Goal: Task Accomplishment & Management: Manage account settings

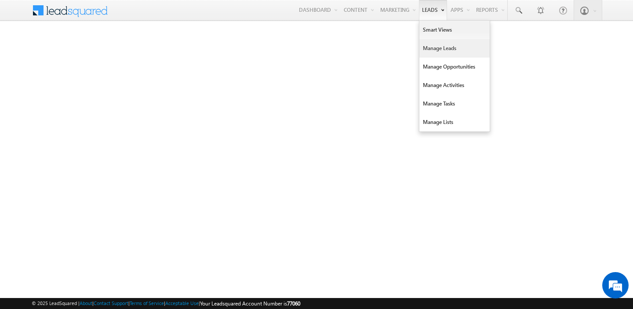
click at [428, 45] on link "Manage Leads" at bounding box center [454, 48] width 70 height 18
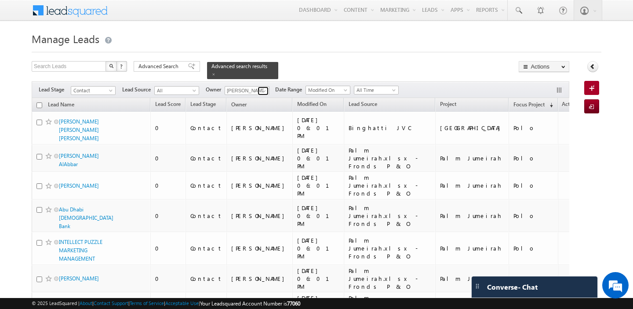
click at [262, 88] on span at bounding box center [264, 90] width 7 height 7
click at [262, 97] on link "Akash Sinha akash.sinha@indglobal.ae" at bounding box center [269, 102] width 88 height 17
type input "Akash Sinha"
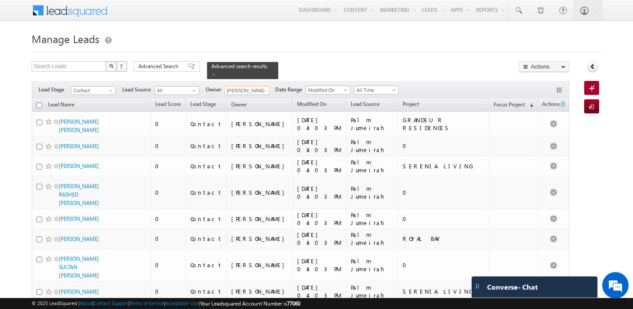
click at [40, 106] on input "checkbox" at bounding box center [39, 105] width 6 height 6
checkbox input "true"
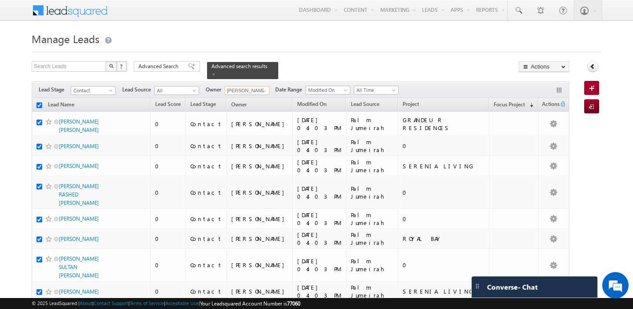
checkbox input "true"
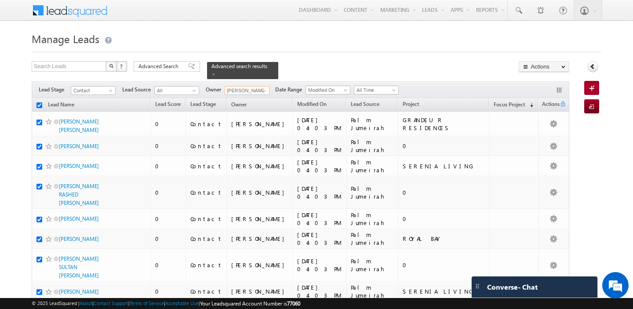
checkbox input "true"
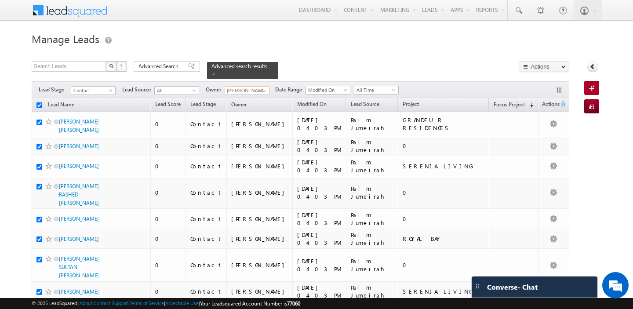
checkbox input "true"
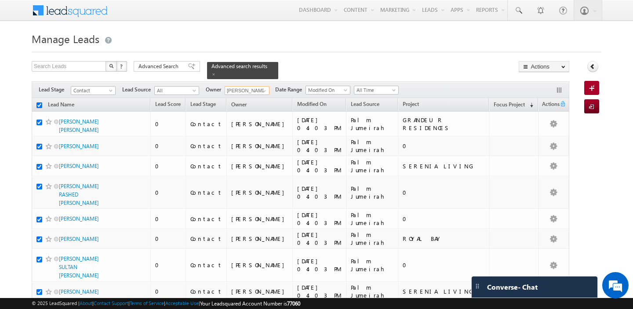
checkbox input "true"
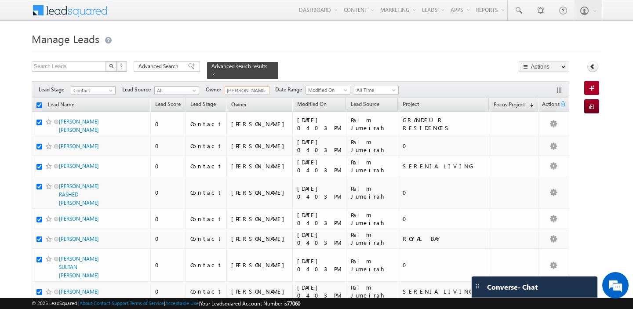
checkbox input "true"
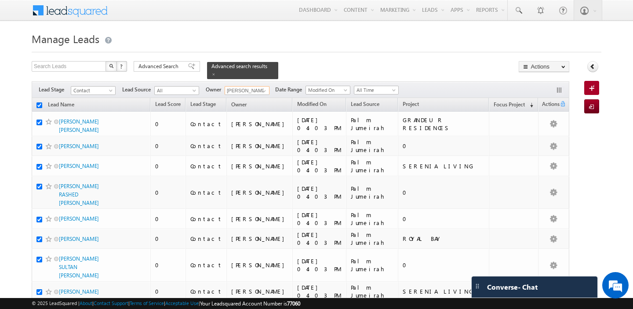
checkbox input "true"
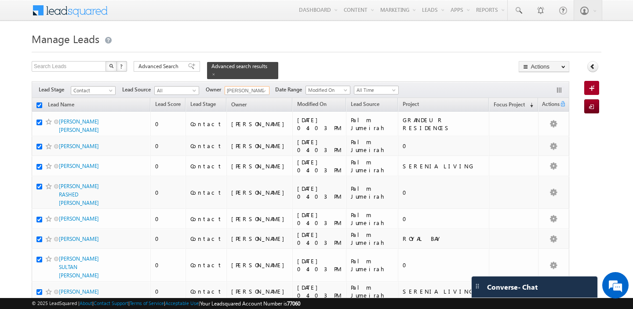
checkbox input "true"
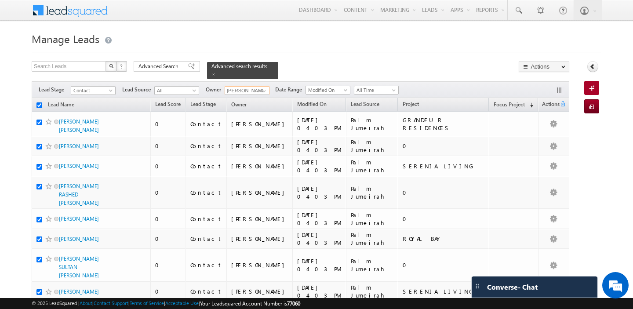
checkbox input "true"
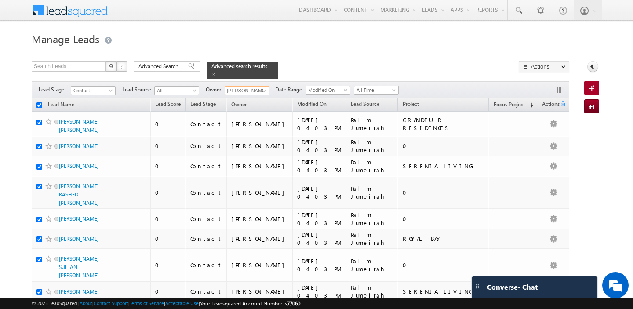
checkbox input "true"
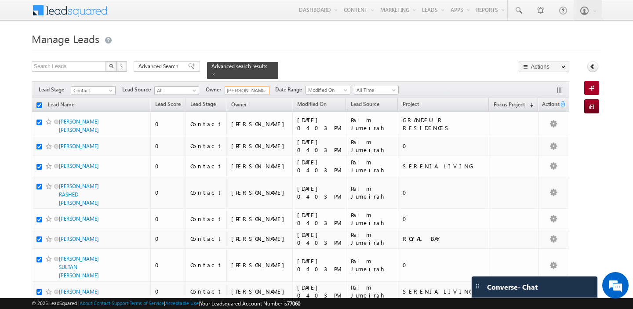
checkbox input "true"
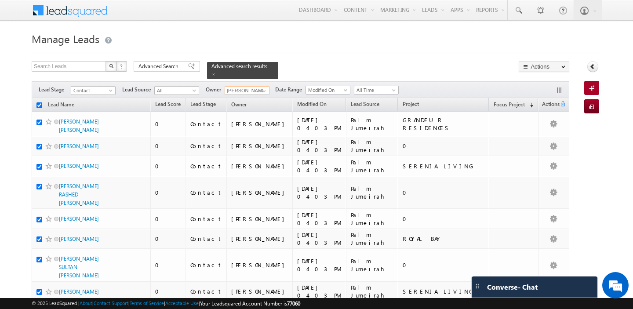
checkbox input "true"
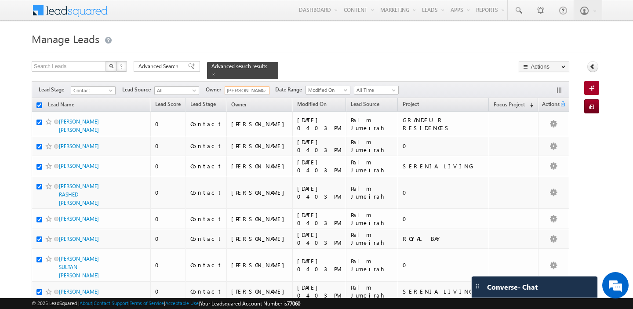
checkbox input "true"
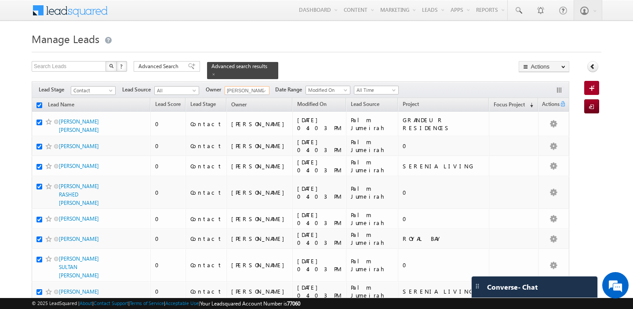
checkbox input "true"
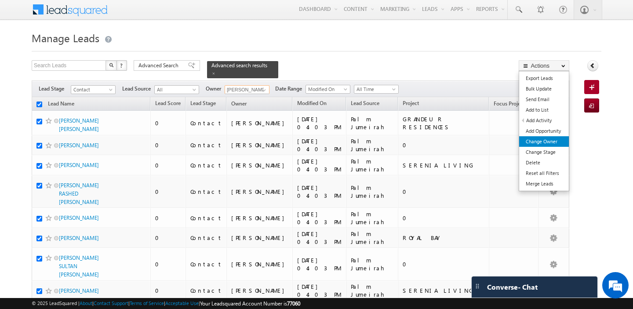
type input "Akash Sinha"
click at [541, 140] on link "Change Owner" at bounding box center [544, 141] width 50 height 11
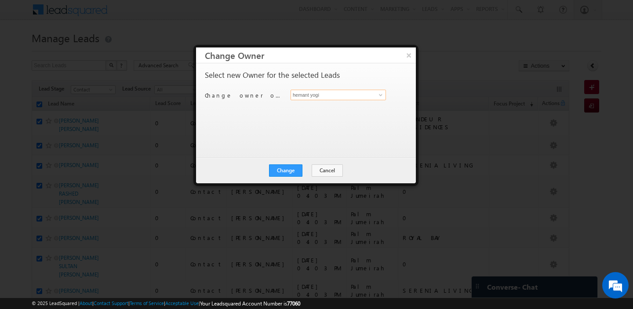
click at [349, 93] on input "hemant yogi" at bounding box center [337, 95] width 95 height 11
click at [316, 109] on span "akash.sinha@indglobal.ae" at bounding box center [333, 112] width 79 height 7
type input "Akash Sinha"
click at [286, 170] on button "Change" at bounding box center [285, 170] width 33 height 12
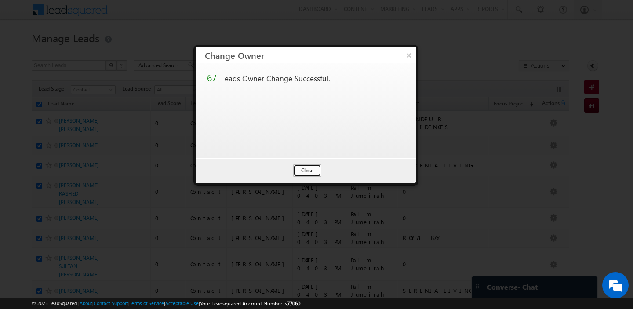
click at [305, 172] on button "Close" at bounding box center [307, 170] width 28 height 12
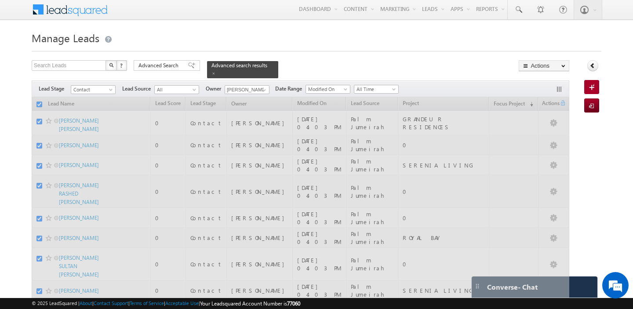
checkbox input "false"
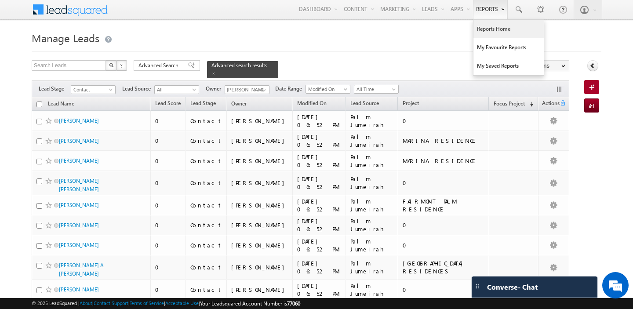
click at [485, 28] on link "Reports Home" at bounding box center [508, 29] width 70 height 18
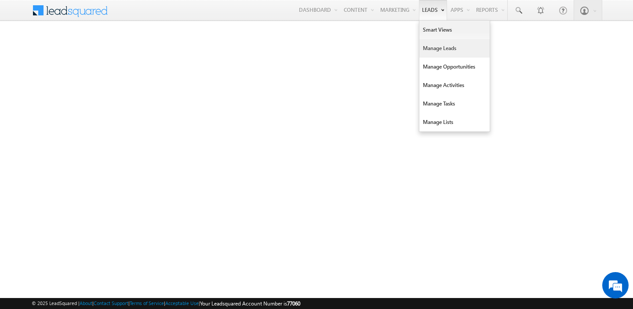
click at [437, 51] on link "Manage Leads" at bounding box center [454, 48] width 70 height 18
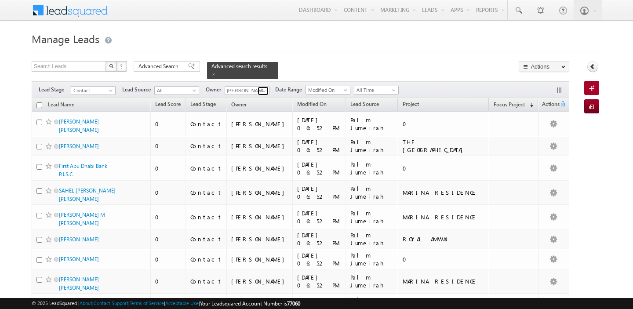
click at [263, 91] on span at bounding box center [264, 90] width 7 height 7
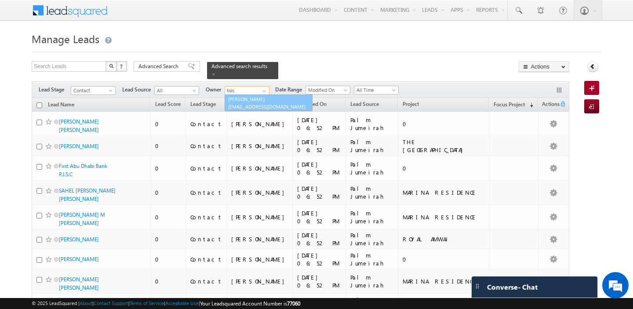
click at [264, 106] on span "[EMAIL_ADDRESS][DOMAIN_NAME]" at bounding box center [267, 106] width 79 height 7
type input "[PERSON_NAME]"
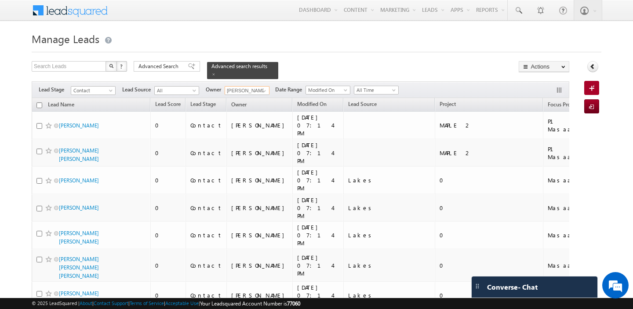
click at [41, 104] on input "checkbox" at bounding box center [39, 105] width 6 height 6
checkbox input "true"
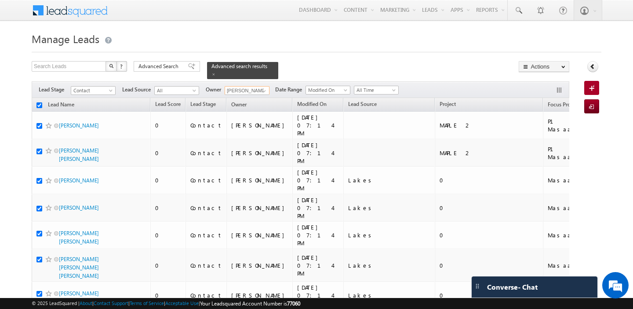
checkbox input "true"
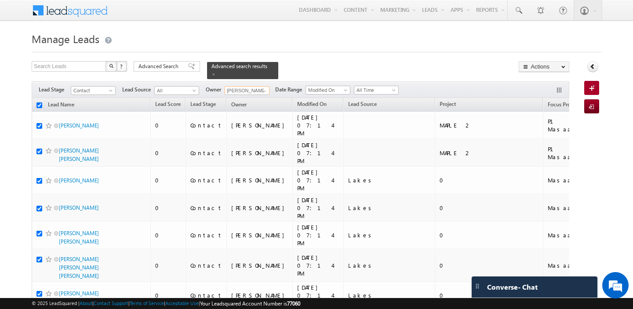
checkbox input "true"
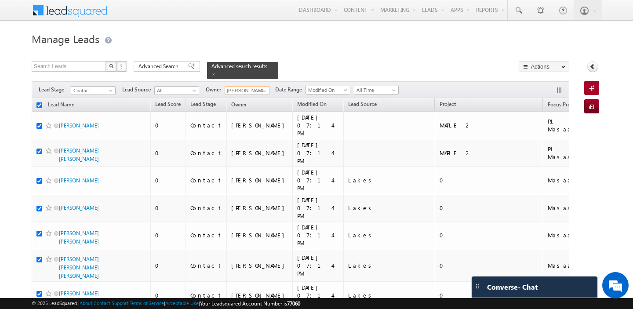
checkbox input "true"
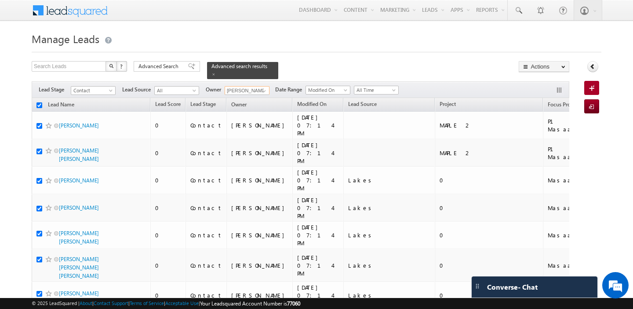
checkbox input "true"
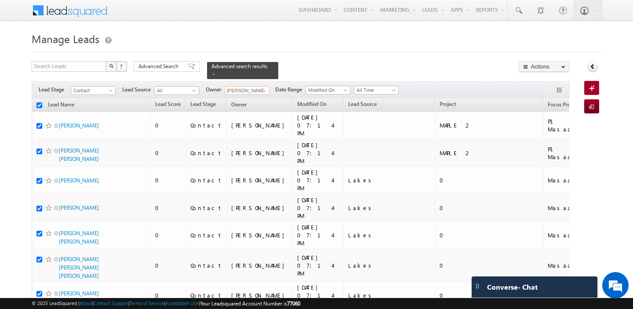
checkbox input "true"
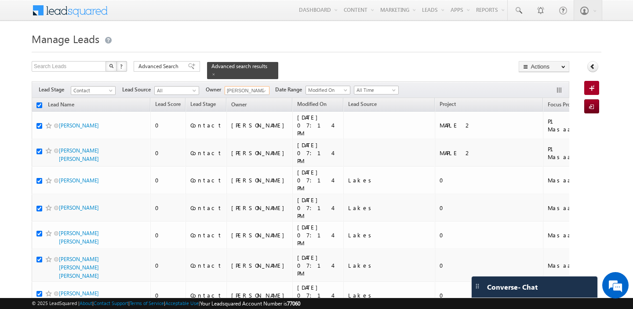
checkbox input "true"
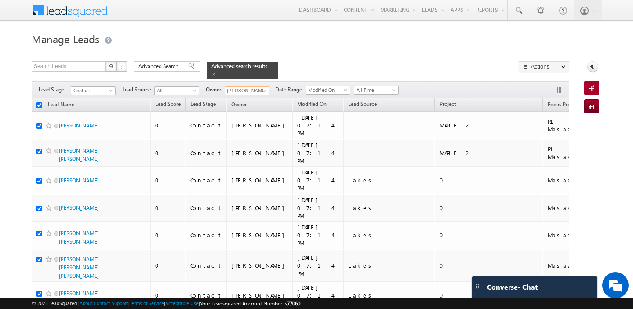
checkbox input "true"
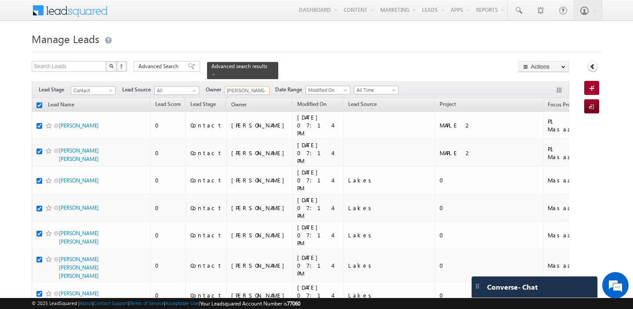
checkbox input "true"
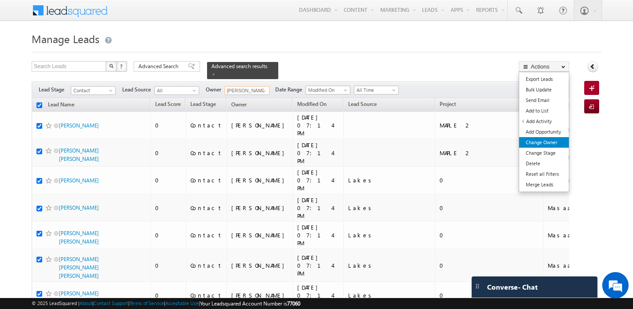
type input "Faisal Khan"
click at [549, 145] on link "Change Owner" at bounding box center [544, 142] width 50 height 11
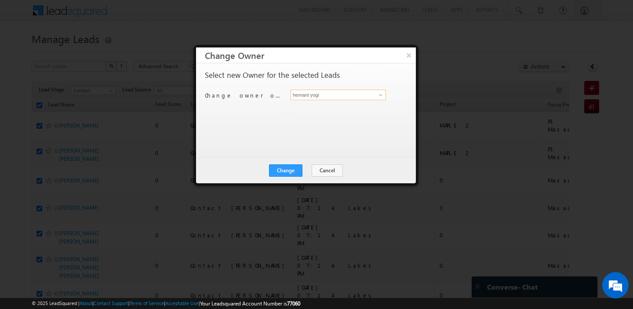
click at [340, 93] on input "hemant yogi" at bounding box center [337, 95] width 95 height 11
click at [340, 106] on link "Faisal Khan faisal.khan@indglobal.ae" at bounding box center [337, 108] width 95 height 17
type input "Faisal Khan"
click at [285, 170] on button "Change" at bounding box center [285, 170] width 33 height 12
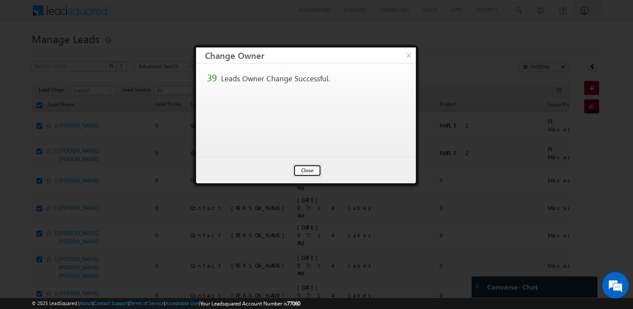
click at [309, 167] on button "Close" at bounding box center [307, 170] width 28 height 12
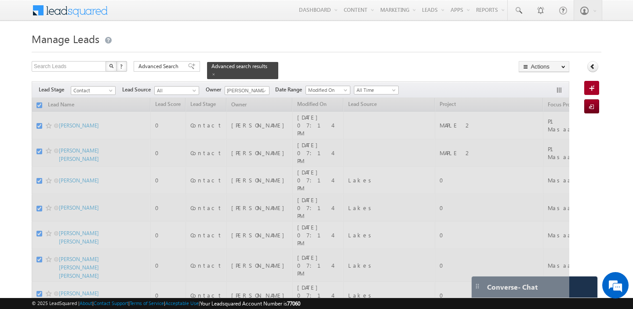
checkbox input "false"
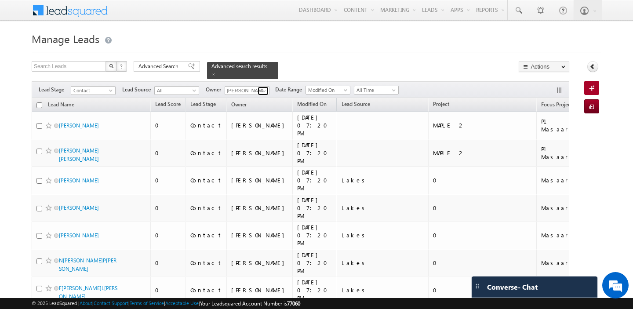
click at [261, 89] on span at bounding box center [264, 90] width 7 height 7
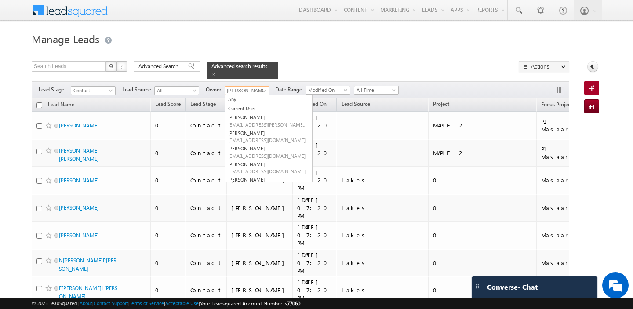
type input "h"
click at [263, 110] on link "Current User" at bounding box center [269, 109] width 88 height 10
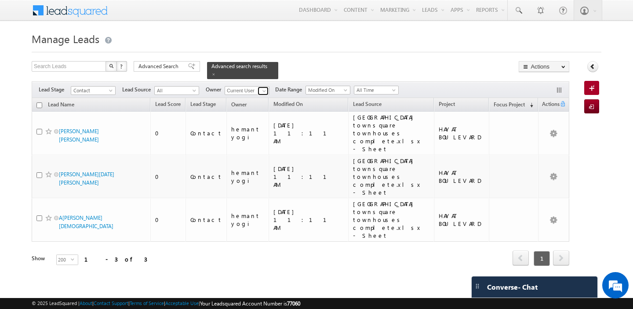
click at [263, 94] on span at bounding box center [264, 90] width 7 height 7
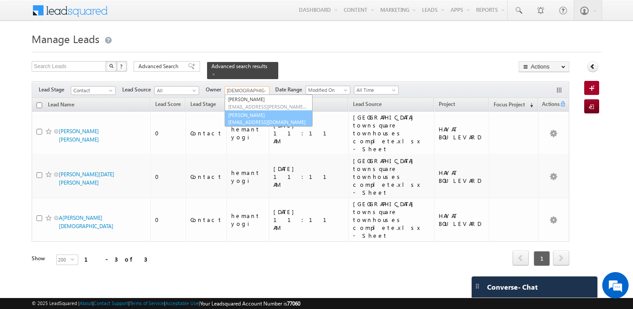
click at [261, 114] on link "Abhishekkumar Singh abhishek.singh@indglobal.ae" at bounding box center [269, 118] width 88 height 17
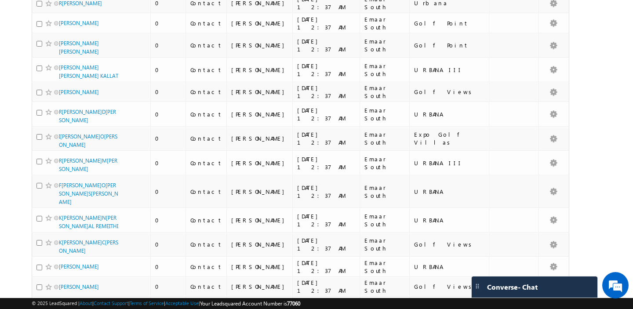
scroll to position [4588, 0]
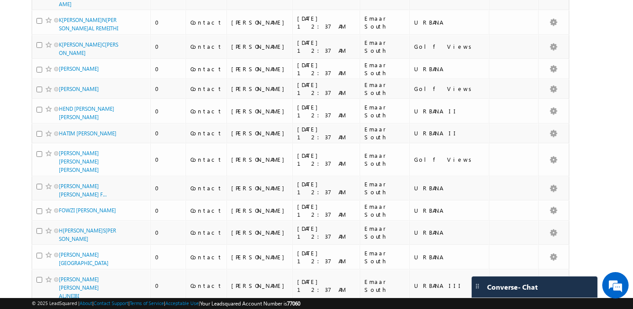
type input "Abhishekkumar Singh"
click at [64, 291] on li "100" at bounding box center [61, 293] width 21 height 9
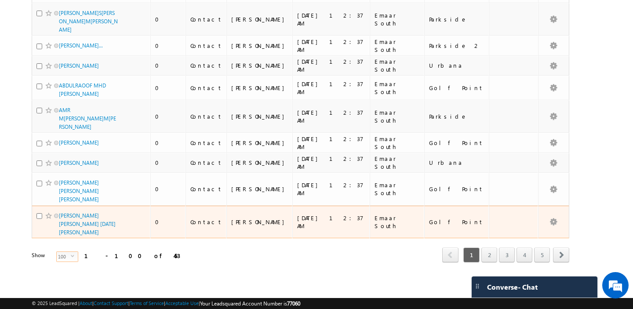
scroll to position [2258, 0]
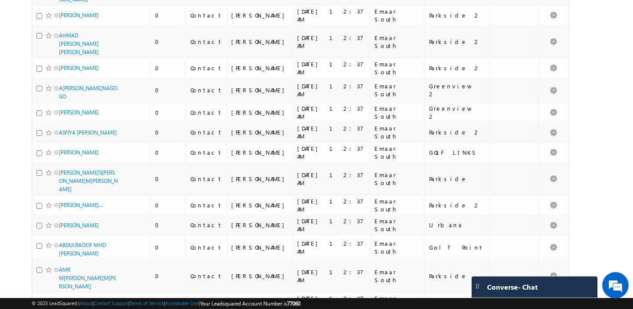
click at [58, 281] on li "50" at bounding box center [61, 284] width 21 height 9
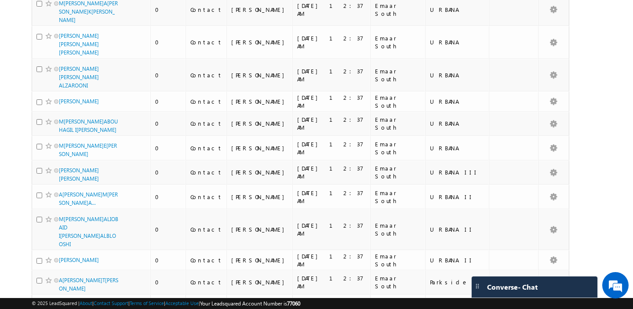
scroll to position [0, 0]
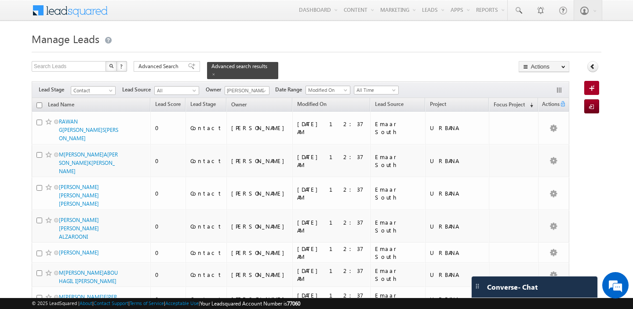
click at [41, 104] on input "checkbox" at bounding box center [39, 105] width 6 height 6
checkbox input "true"
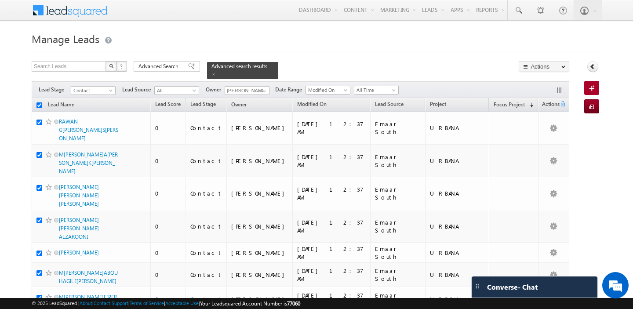
checkbox input "true"
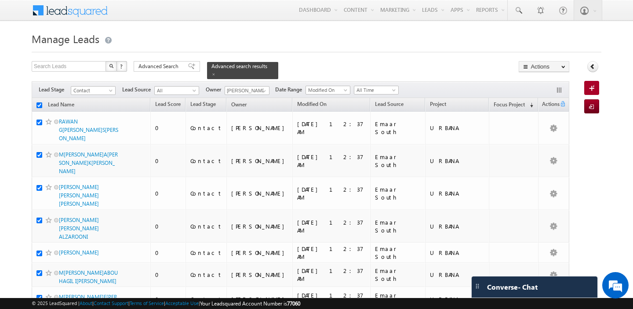
checkbox input "true"
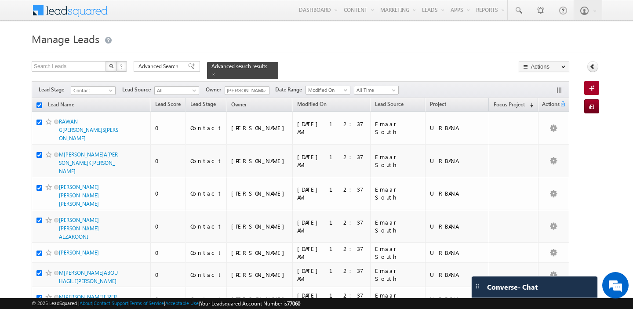
checkbox input "true"
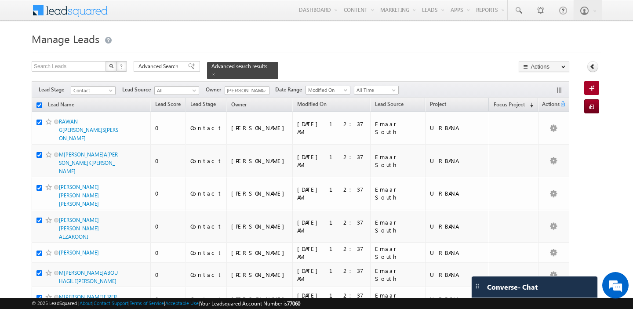
checkbox input "true"
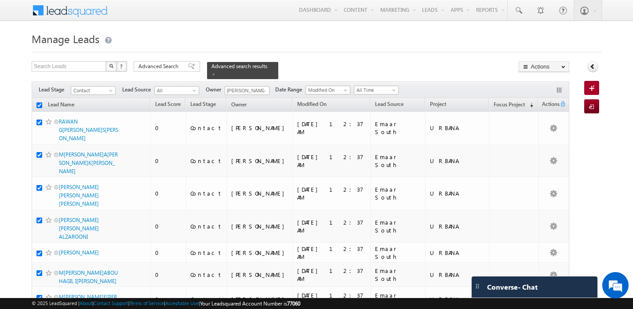
checkbox input "true"
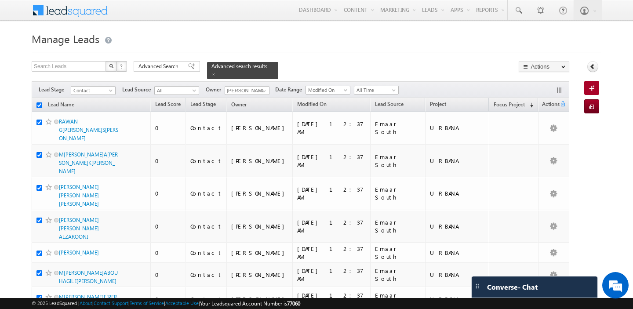
checkbox input "true"
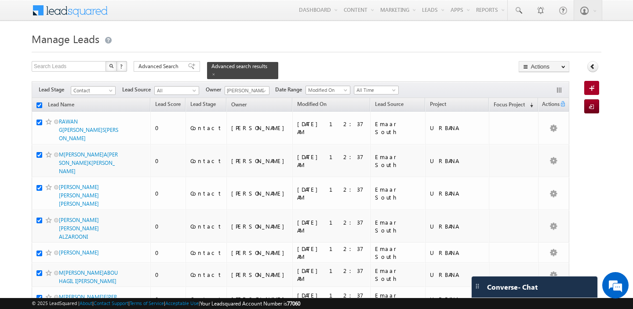
checkbox input "true"
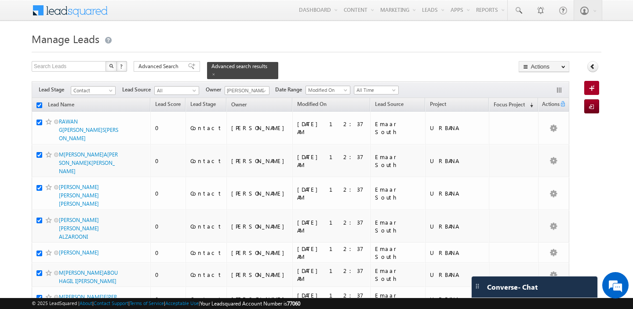
checkbox input "true"
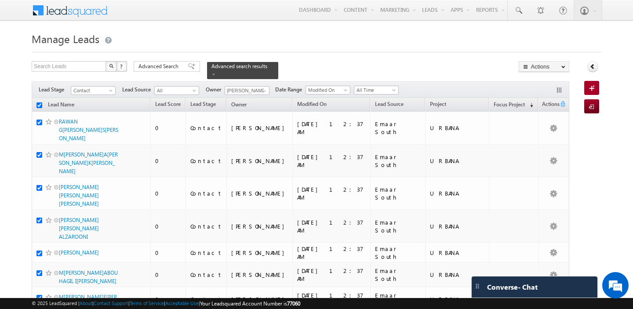
checkbox input "true"
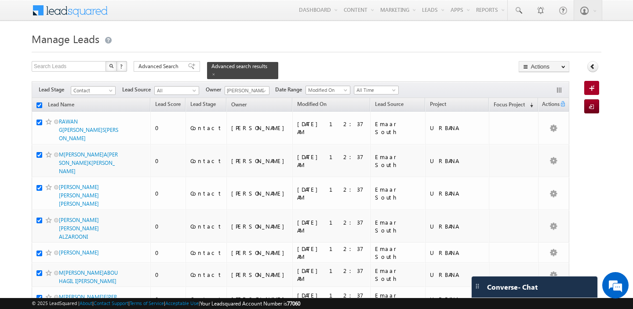
checkbox input "true"
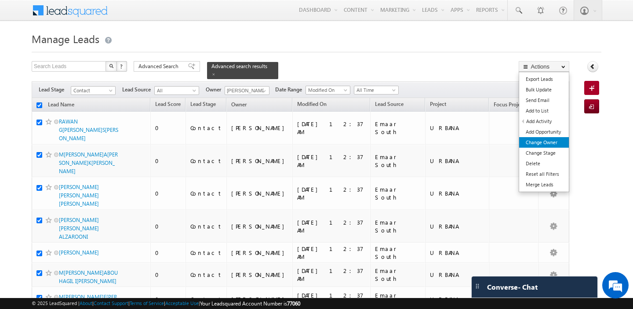
click at [543, 145] on link "Change Owner" at bounding box center [544, 142] width 50 height 11
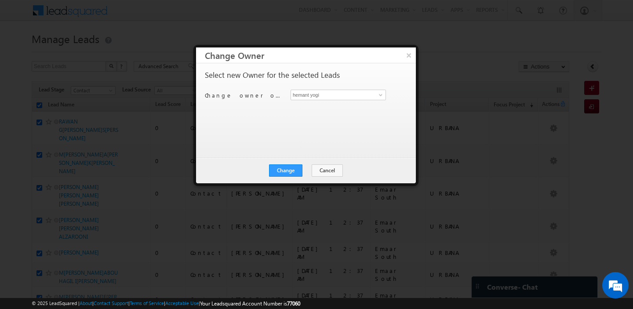
click at [332, 88] on div "Select new Owner for the selected Leads Change owner of 50 leads to hemant yogi…" at bounding box center [305, 106] width 200 height 70
click at [334, 95] on input "hemant yogi" at bounding box center [337, 95] width 95 height 11
click at [332, 109] on span "faisal.khan@indglobal.ae" at bounding box center [333, 112] width 79 height 7
type input "Faisal Khan"
click at [288, 168] on button "Change" at bounding box center [285, 170] width 33 height 12
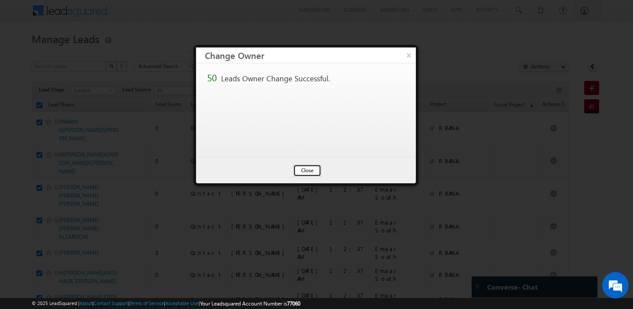
click at [315, 170] on button "Close" at bounding box center [307, 170] width 28 height 12
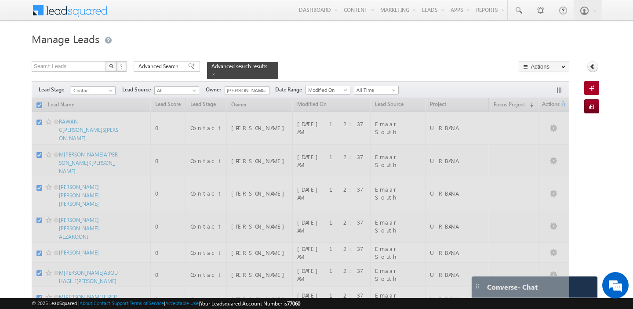
checkbox input "false"
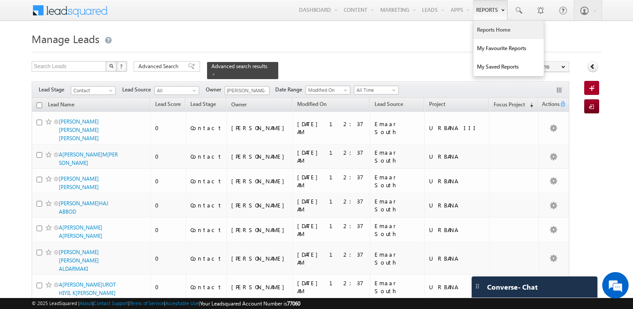
click at [483, 36] on link "Reports Home" at bounding box center [508, 30] width 70 height 18
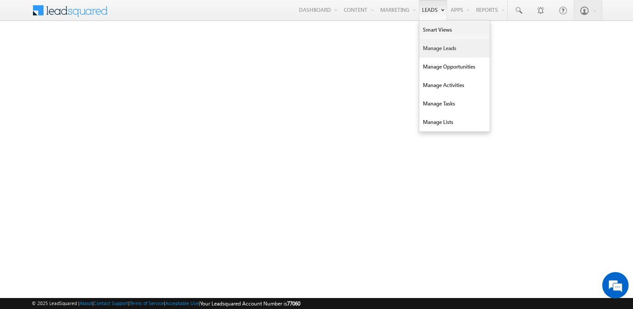
click at [435, 51] on link "Manage Leads" at bounding box center [454, 48] width 70 height 18
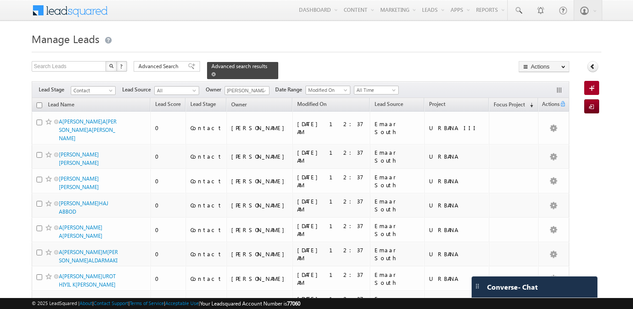
click at [211, 74] on span at bounding box center [213, 74] width 4 height 4
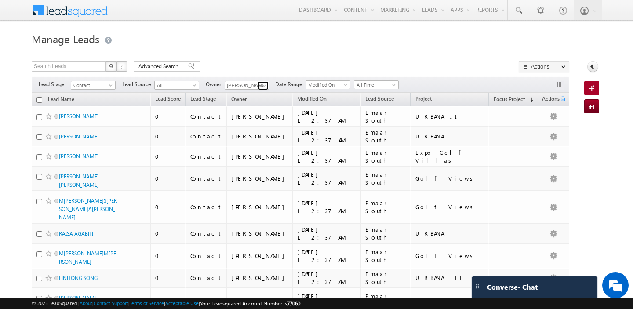
click at [263, 84] on span at bounding box center [264, 85] width 7 height 7
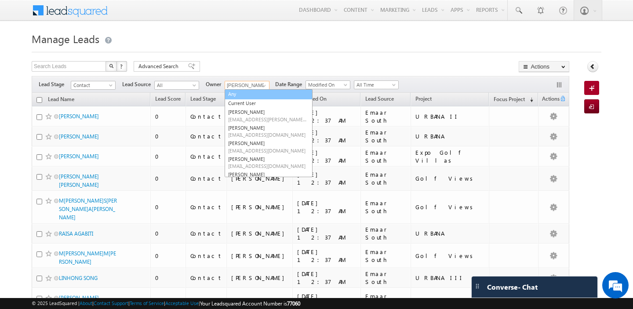
click at [234, 94] on link "Any" at bounding box center [269, 94] width 88 height 10
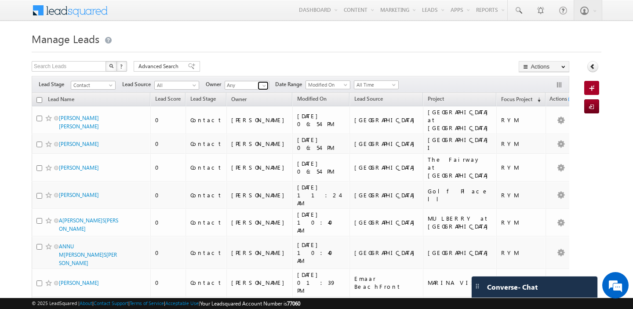
click at [264, 85] on span at bounding box center [264, 85] width 7 height 7
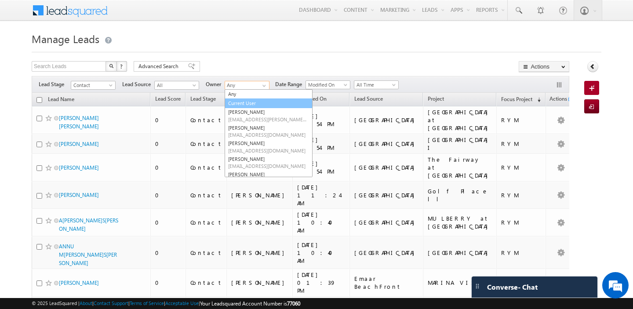
click at [244, 100] on link "Current User" at bounding box center [269, 103] width 88 height 10
type input "Current User"
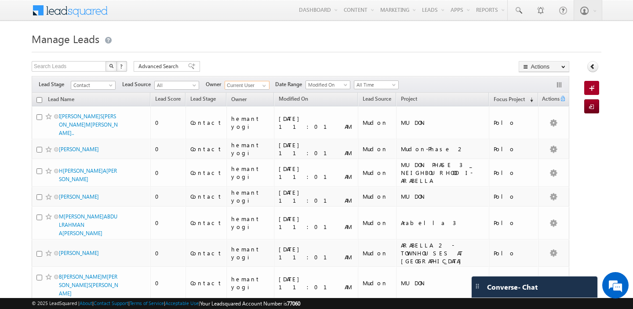
click at [38, 97] on th "Lead Name" at bounding box center [91, 100] width 119 height 14
click at [38, 99] on input "checkbox" at bounding box center [39, 100] width 6 height 6
checkbox input "true"
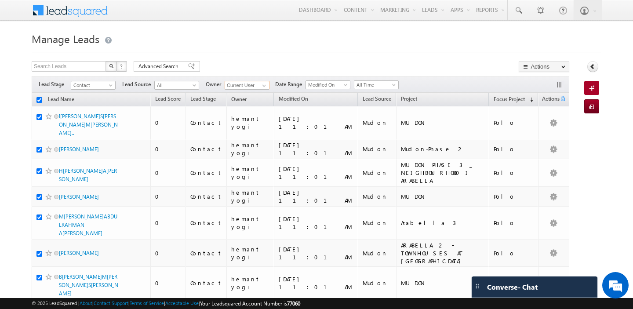
checkbox input "true"
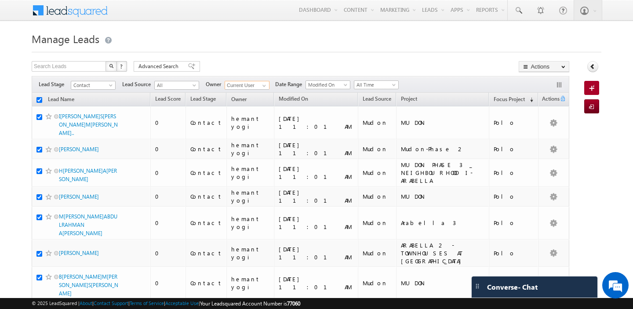
checkbox input "true"
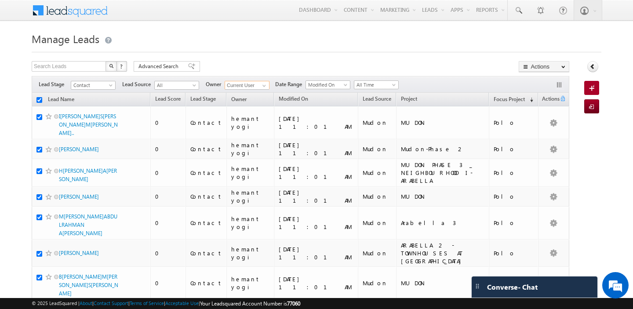
checkbox input "true"
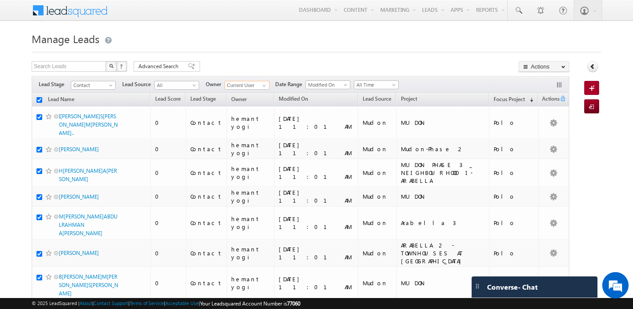
checkbox input "true"
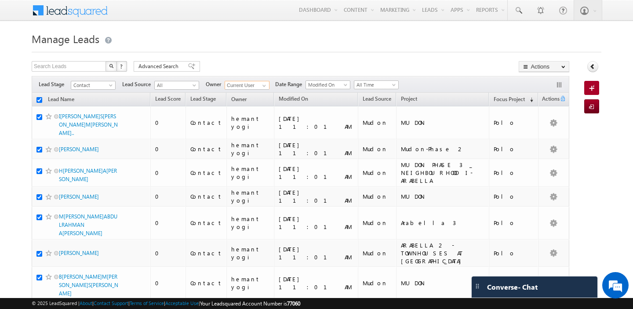
checkbox input "true"
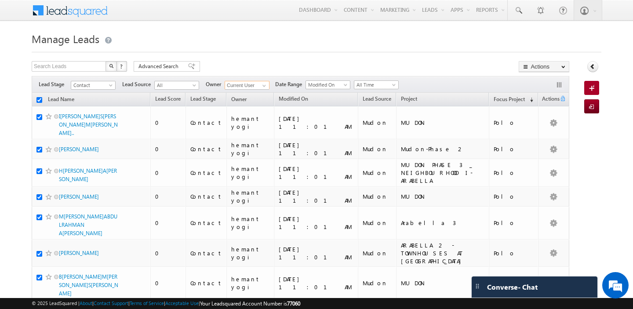
checkbox input "true"
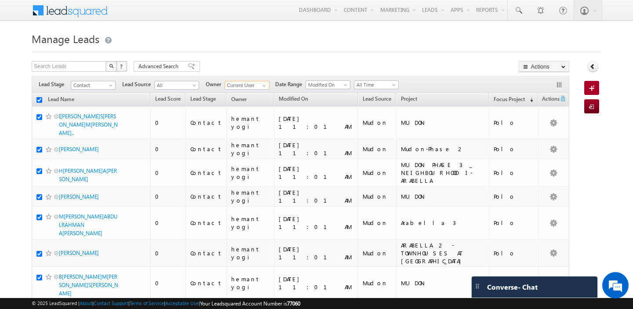
checkbox input "true"
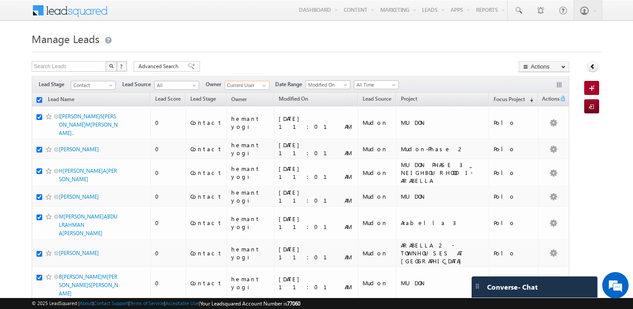
checkbox input "true"
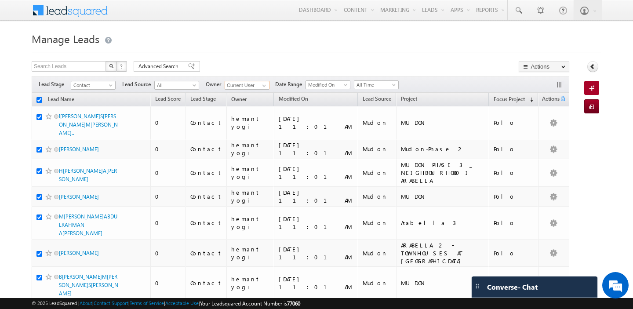
checkbox input "true"
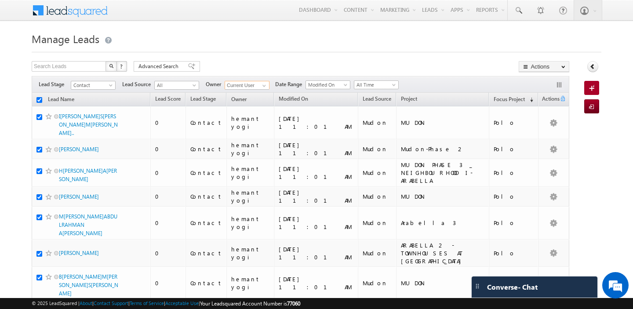
checkbox input "true"
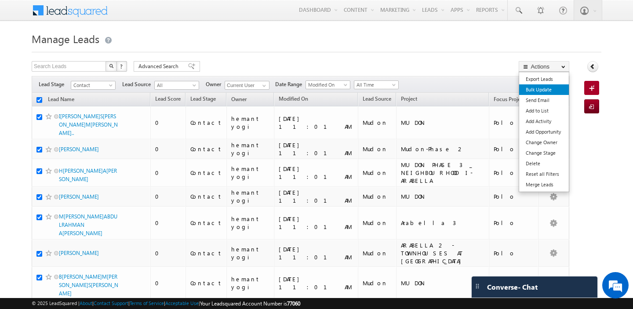
click at [547, 91] on link "Bulk Update" at bounding box center [544, 89] width 50 height 11
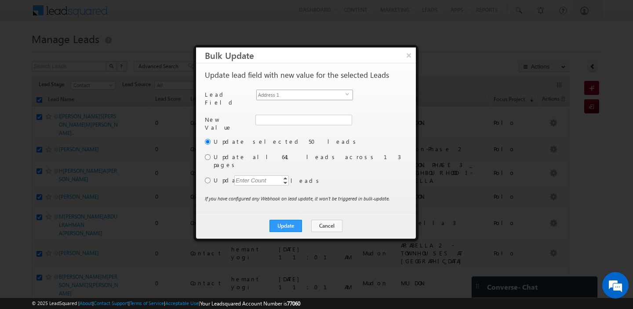
click at [329, 95] on span "Address 1" at bounding box center [301, 95] width 89 height 10
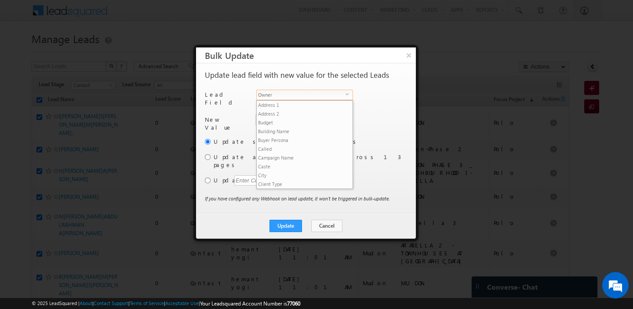
scroll to position [343, 0]
click at [329, 95] on span "Nationality" at bounding box center [301, 95] width 89 height 10
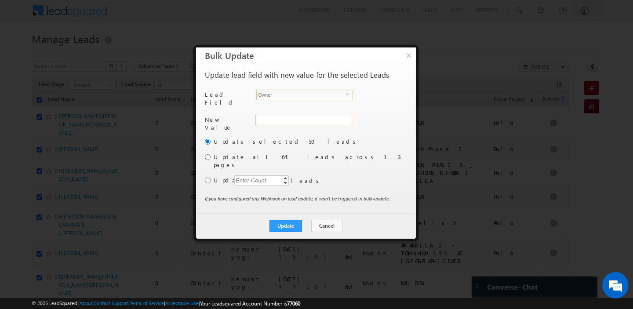
click at [297, 116] on div "Address 1" at bounding box center [302, 125] width 95 height 20
click at [297, 116] on input "hemant yogi" at bounding box center [303, 120] width 96 height 11
click at [261, 134] on span "akash.sinha@indglobal.ae" at bounding box center [298, 137] width 79 height 7
type input "Akash Sinha"
click at [209, 154] on input "radio" at bounding box center [208, 157] width 6 height 6
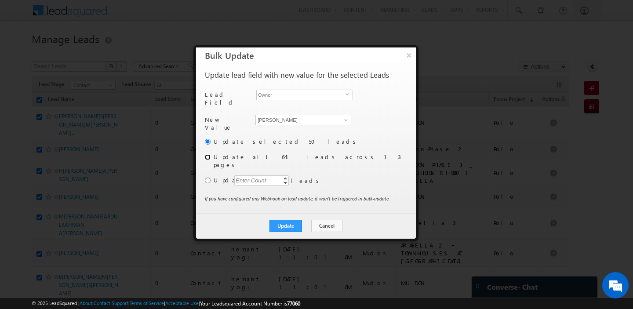
radio input "true"
click at [284, 220] on button "Update" at bounding box center [285, 226] width 33 height 12
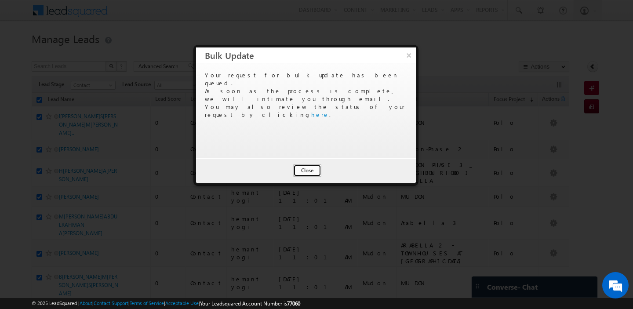
click at [301, 174] on button "Close" at bounding box center [307, 170] width 28 height 12
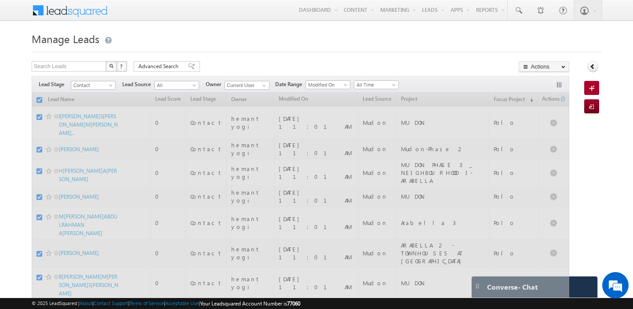
checkbox input "false"
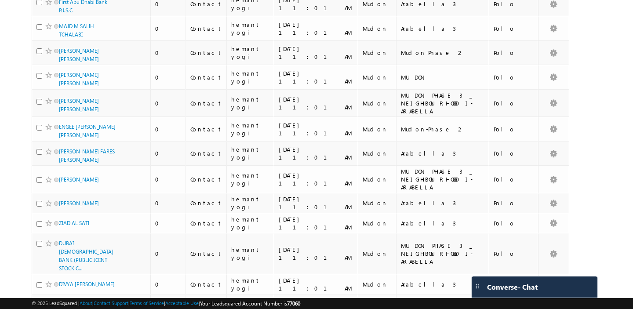
scroll to position [1003, 0]
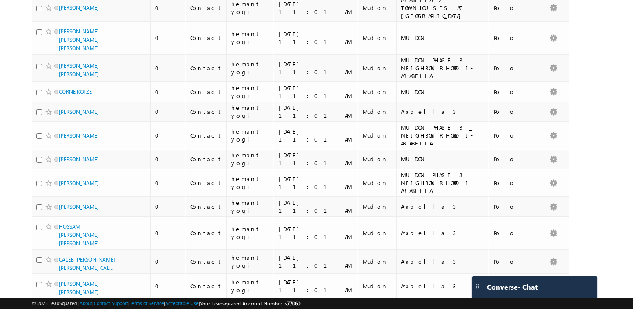
scroll to position [0, 0]
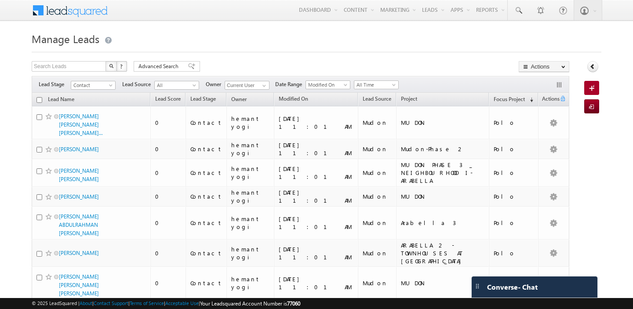
click at [40, 103] on input "checkbox" at bounding box center [39, 100] width 6 height 6
checkbox input "true"
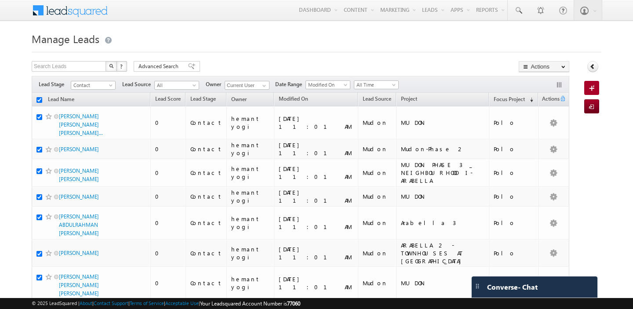
checkbox input "true"
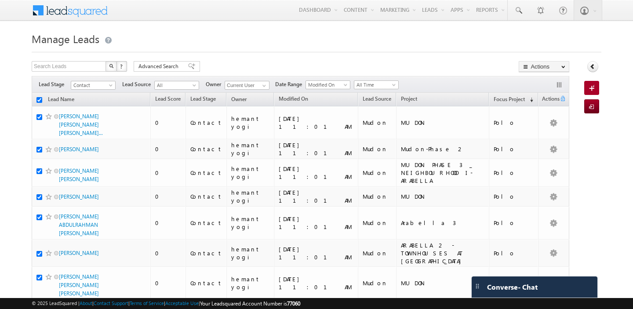
checkbox input "true"
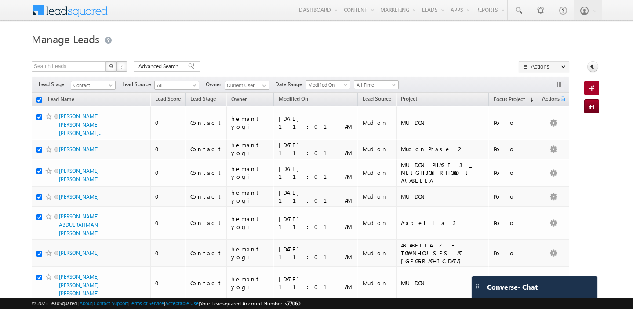
checkbox input "true"
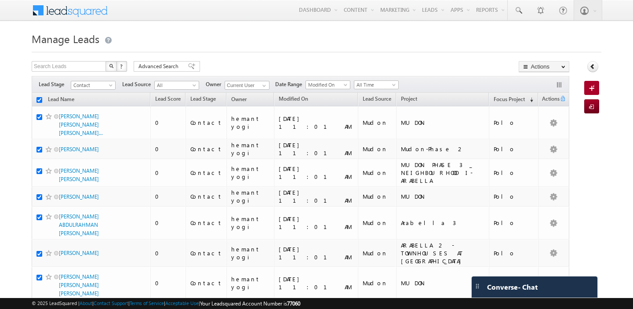
checkbox input "true"
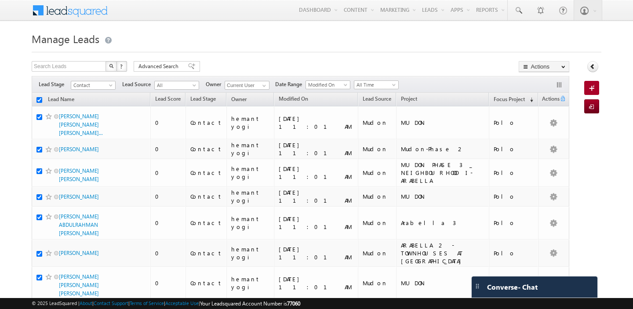
checkbox input "true"
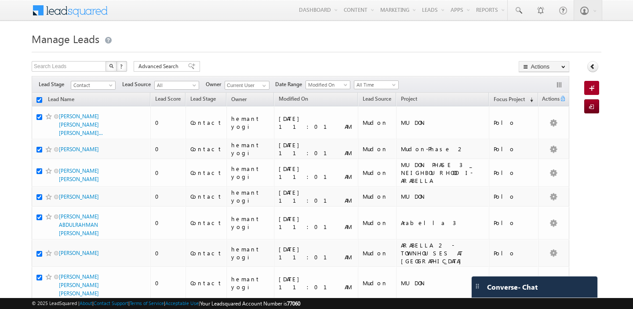
checkbox input "true"
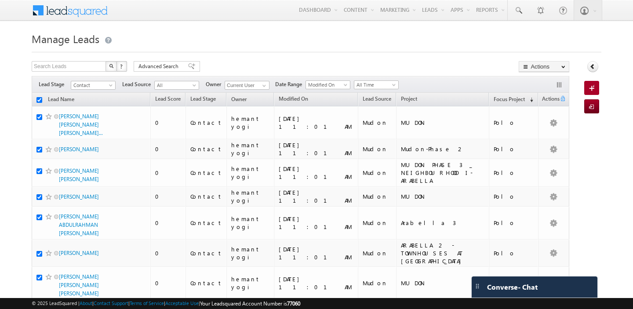
checkbox input "true"
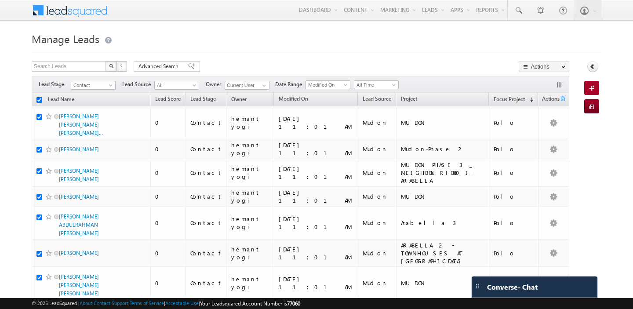
checkbox input "true"
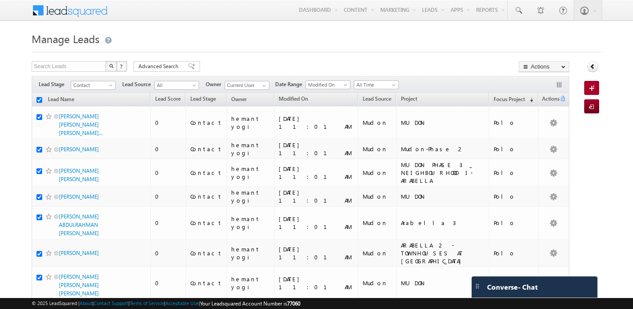
checkbox input "true"
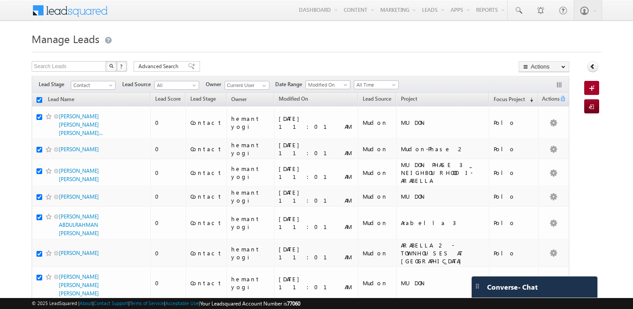
checkbox input "true"
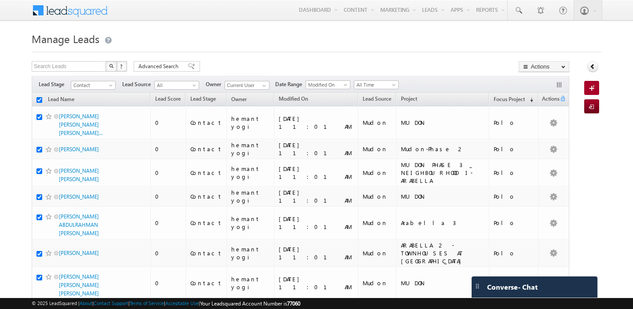
checkbox input "true"
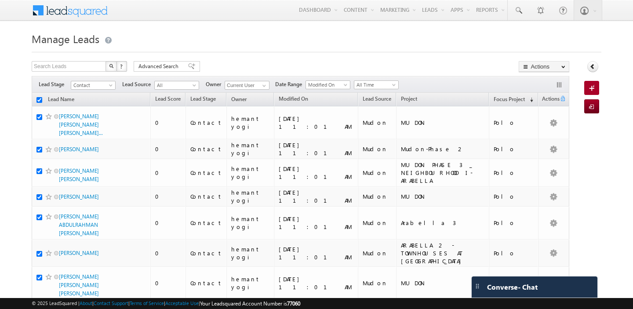
checkbox input "true"
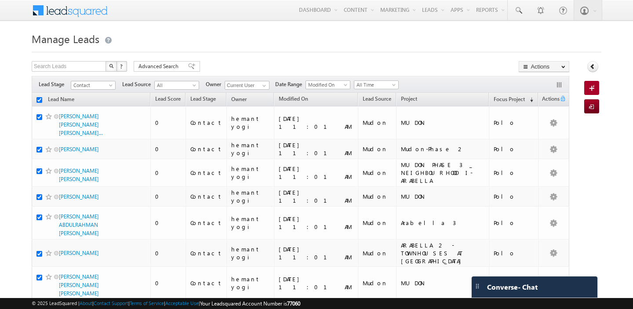
checkbox input "true"
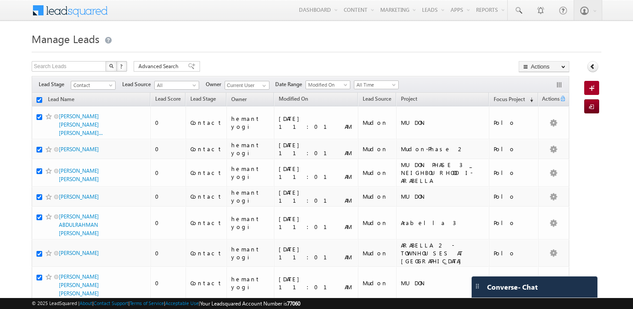
checkbox input "true"
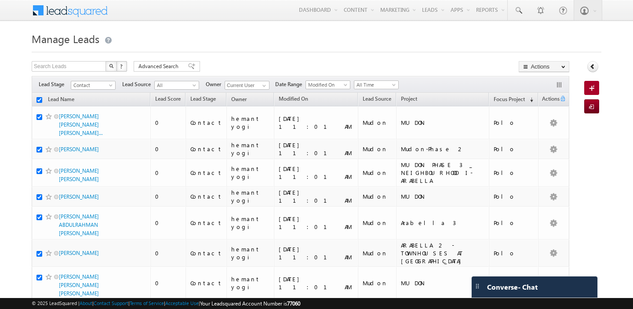
checkbox input "true"
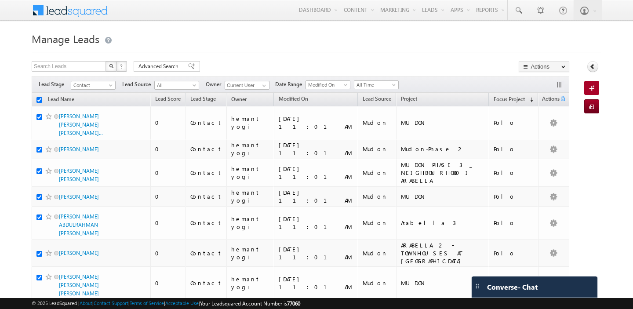
checkbox input "true"
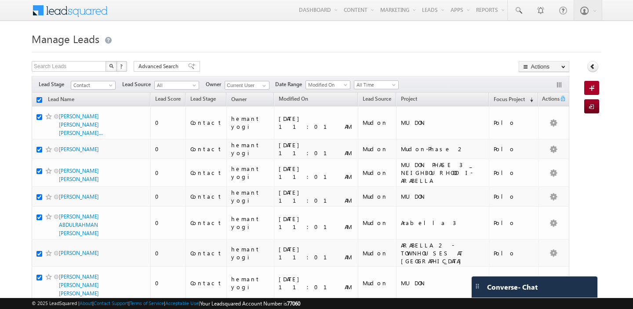
checkbox input "true"
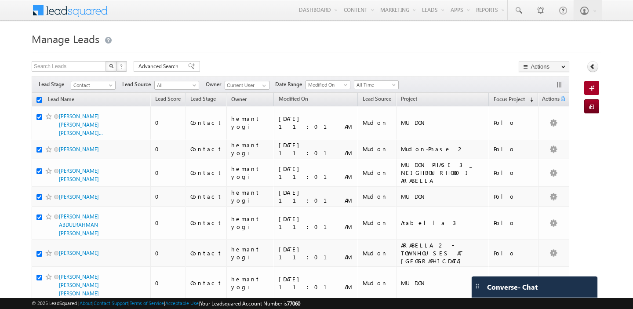
checkbox input "true"
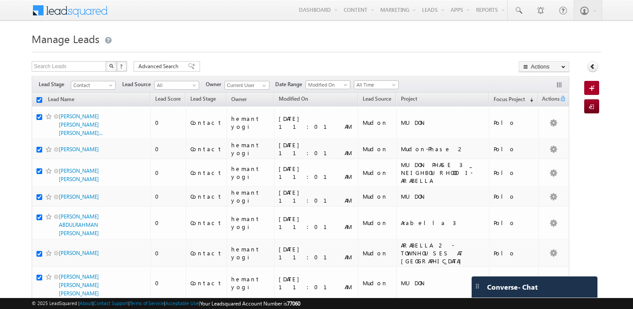
checkbox input "true"
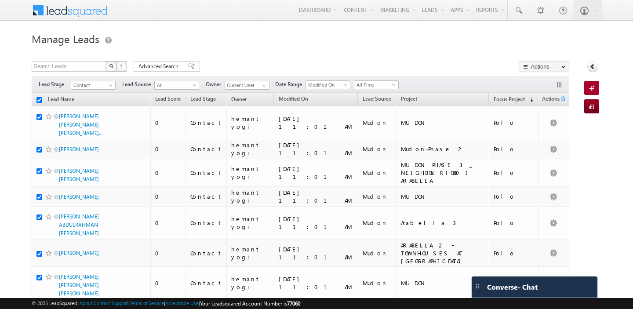
checkbox input "true"
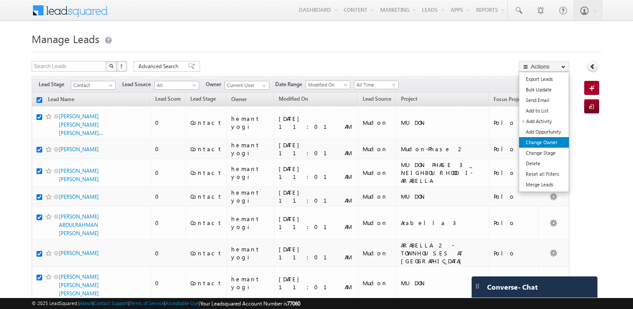
click at [547, 145] on link "Change Owner" at bounding box center [544, 142] width 50 height 11
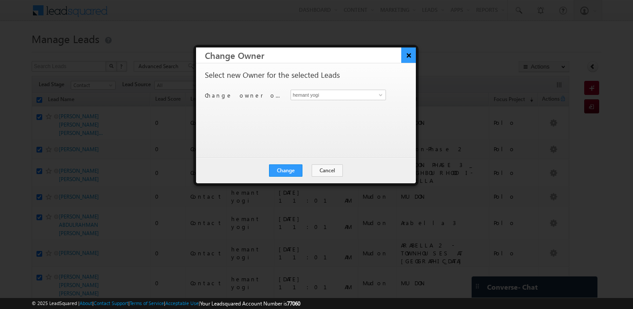
click at [406, 59] on button "×" at bounding box center [408, 54] width 14 height 15
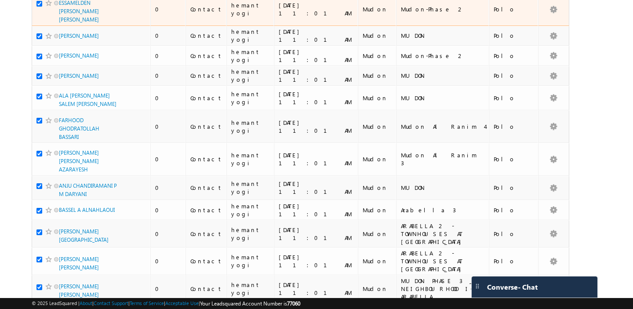
scroll to position [2147, 0]
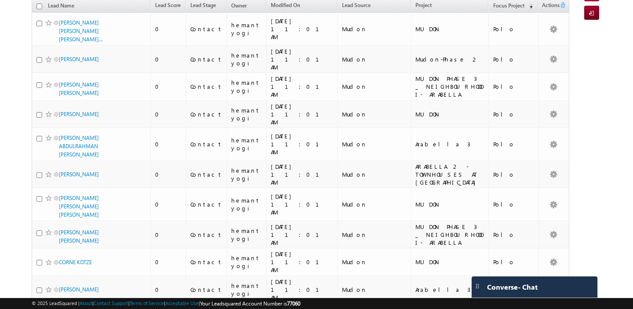
scroll to position [0, 0]
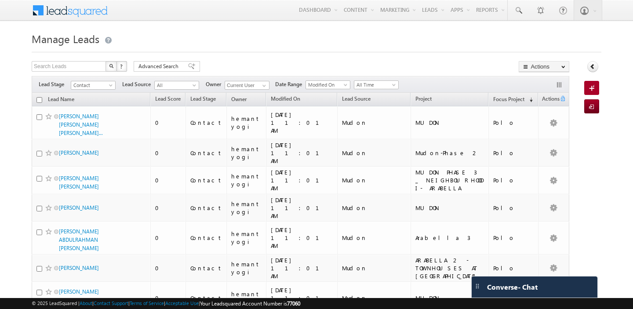
click at [43, 99] on th "Lead Name" at bounding box center [91, 100] width 119 height 14
click at [39, 101] on input "checkbox" at bounding box center [39, 100] width 6 height 6
checkbox input "true"
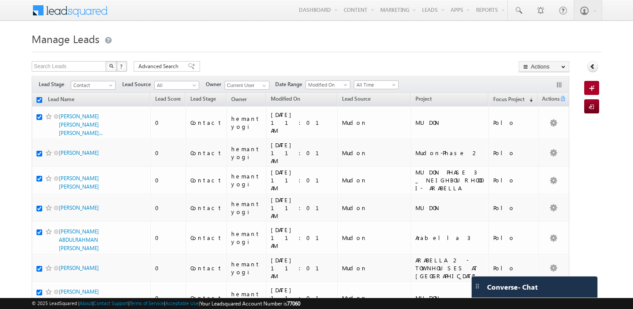
checkbox input "true"
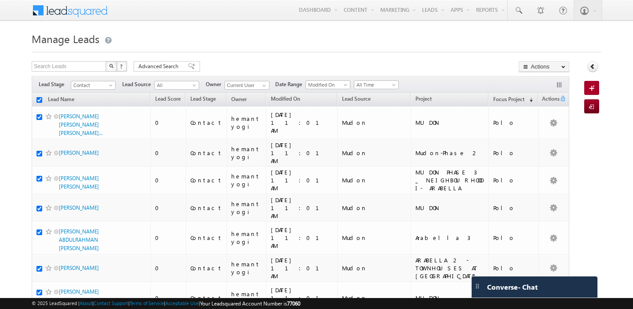
checkbox input "true"
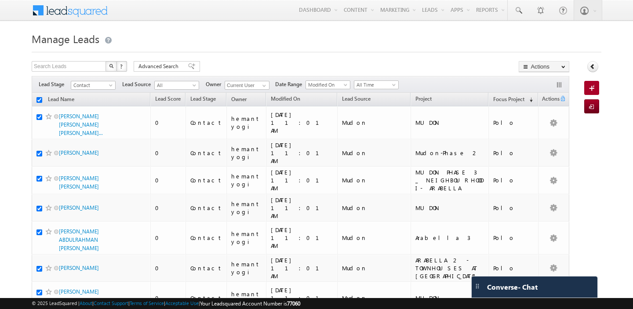
checkbox input "true"
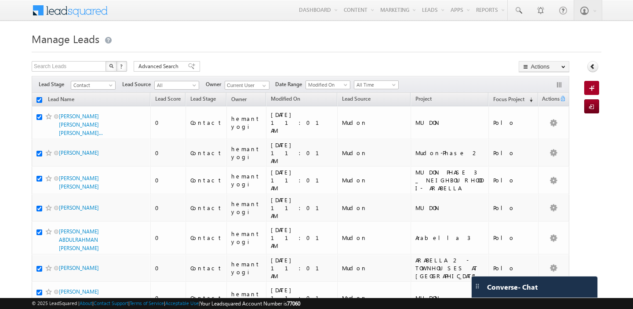
checkbox input "true"
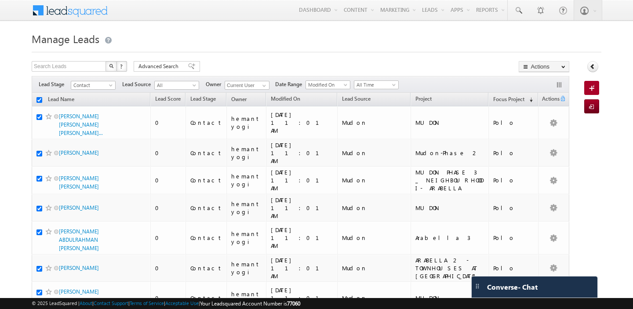
checkbox input "true"
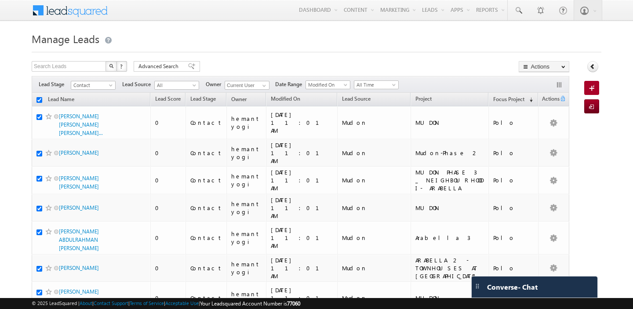
checkbox input "true"
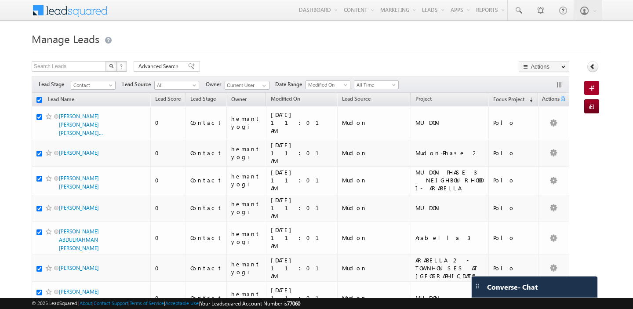
checkbox input "true"
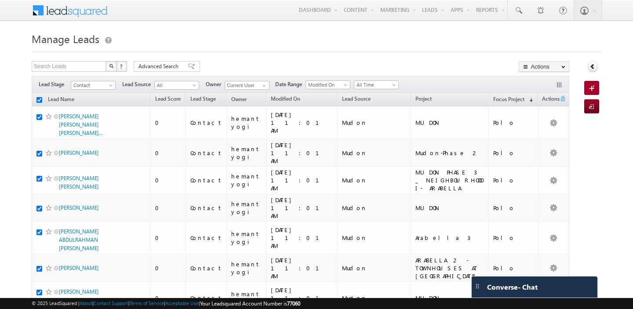
checkbox input "true"
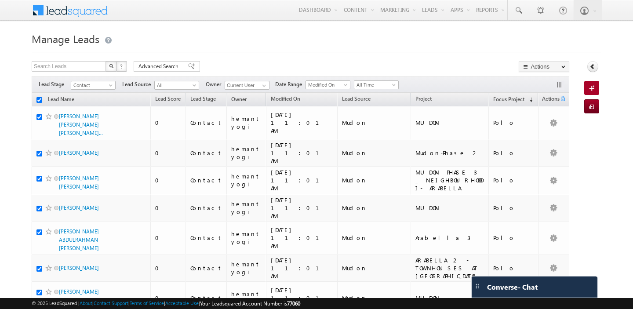
checkbox input "true"
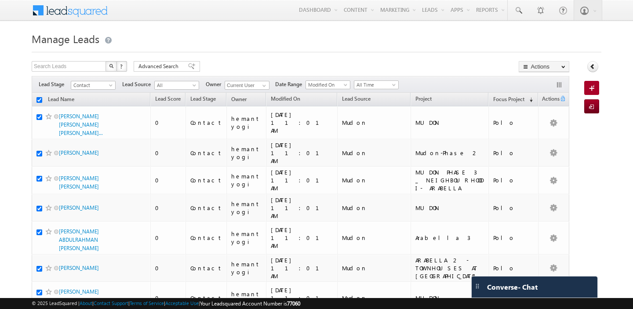
checkbox input "true"
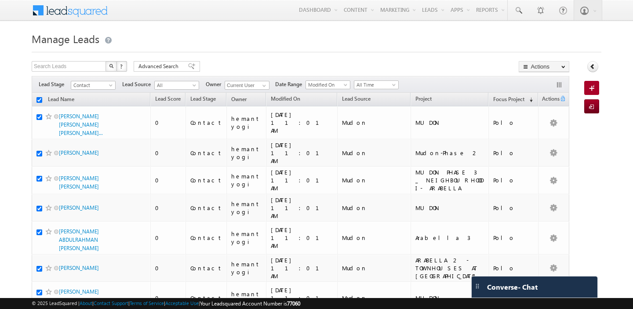
checkbox input "true"
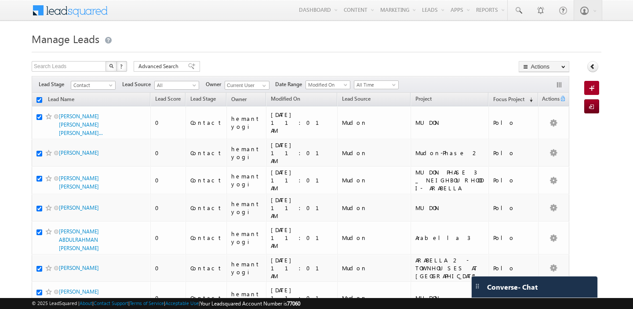
checkbox input "true"
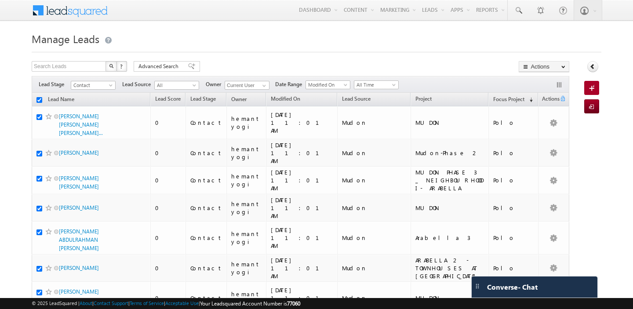
checkbox input "true"
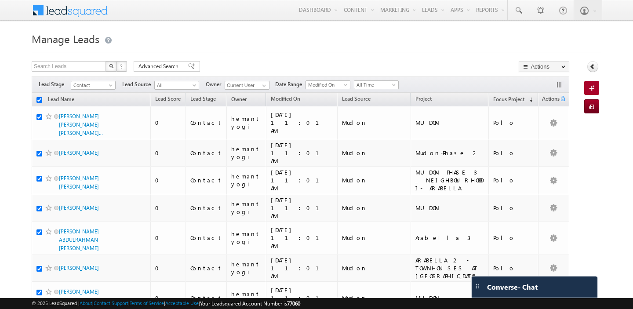
checkbox input "true"
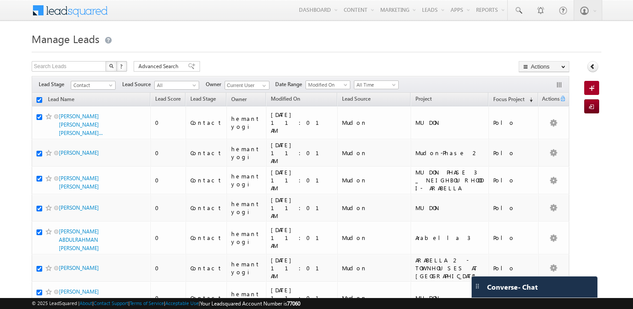
checkbox input "true"
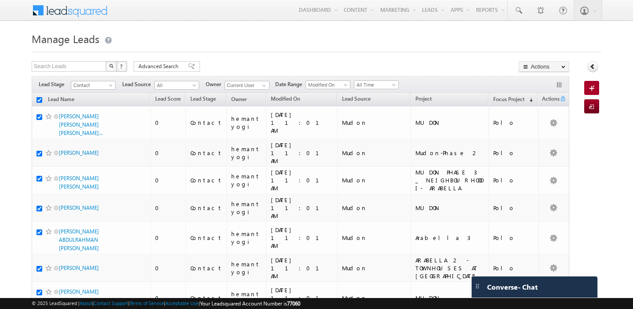
checkbox input "true"
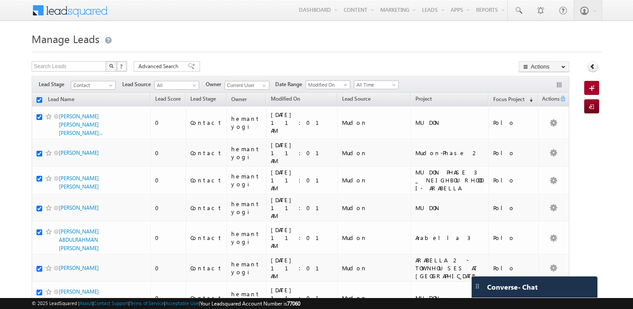
checkbox input "true"
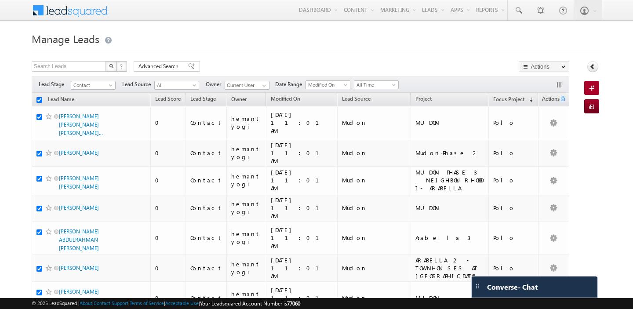
checkbox input "true"
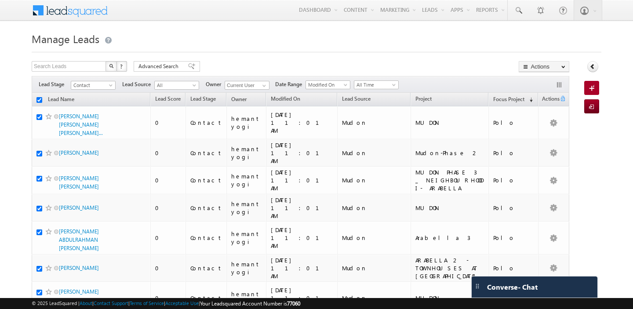
checkbox input "true"
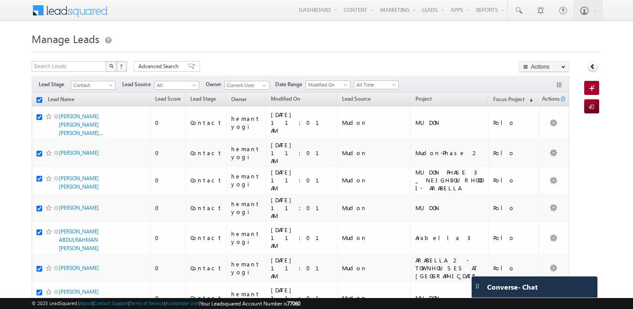
checkbox input "true"
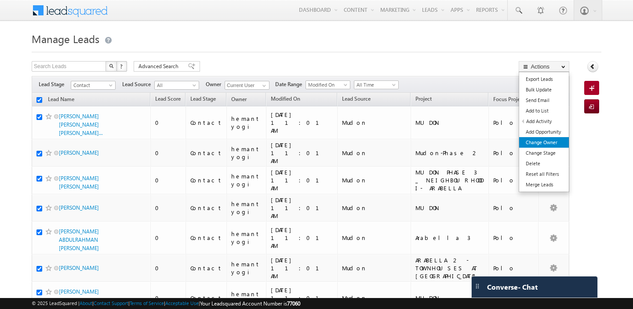
click at [547, 141] on link "Change Owner" at bounding box center [544, 142] width 50 height 11
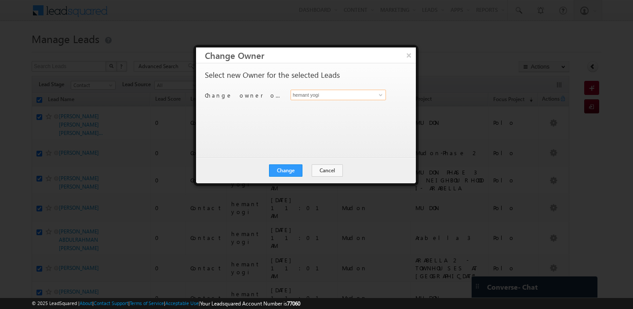
click at [332, 94] on input "hemant yogi" at bounding box center [337, 95] width 95 height 11
click at [322, 112] on span "akash.sinha@indglobal.ae" at bounding box center [333, 112] width 79 height 7
click at [295, 171] on button "Change" at bounding box center [285, 170] width 33 height 12
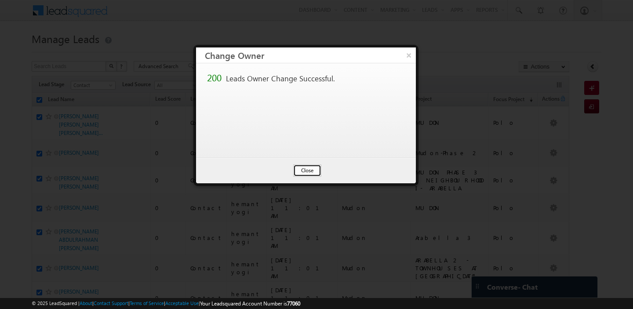
click at [303, 170] on button "Close" at bounding box center [307, 170] width 28 height 12
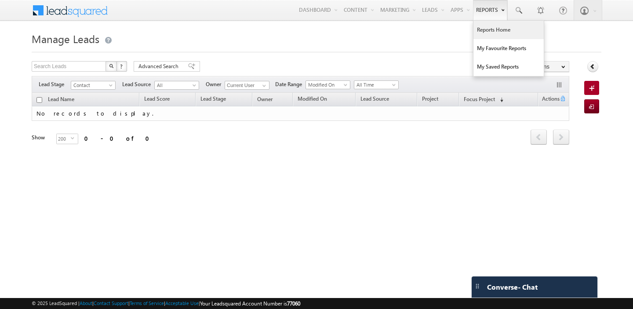
click at [486, 35] on link "Reports Home" at bounding box center [508, 30] width 70 height 18
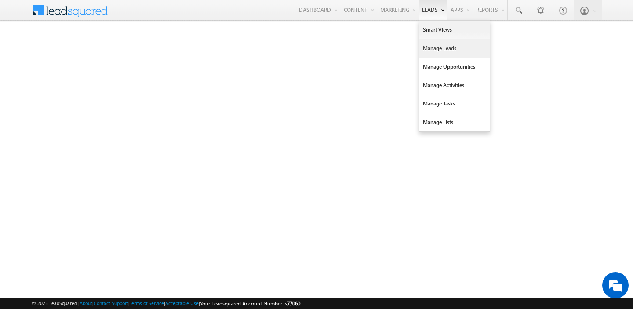
click at [426, 47] on link "Manage Leads" at bounding box center [454, 48] width 70 height 18
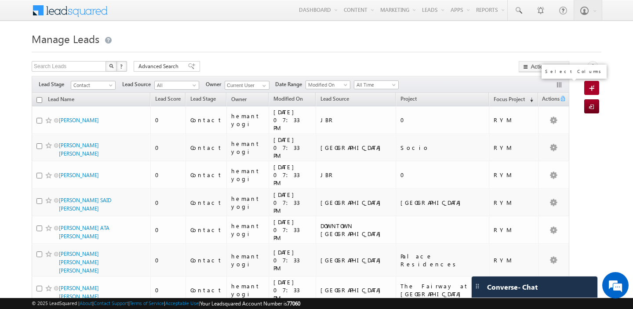
click at [558, 87] on button "button" at bounding box center [559, 85] width 9 height 9
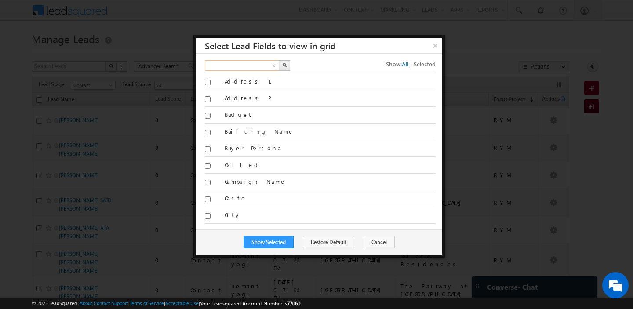
click at [232, 64] on input "text" at bounding box center [242, 65] width 75 height 11
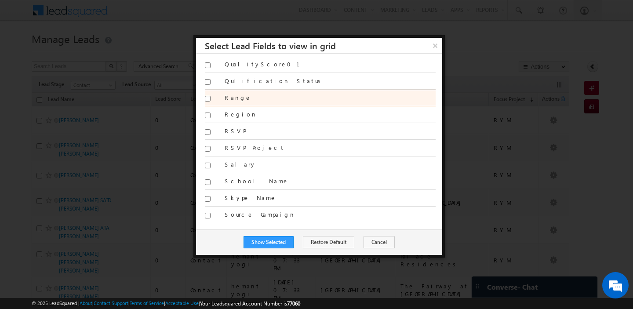
type input "range"
click at [207, 99] on input "Range" at bounding box center [208, 99] width 6 height 6
checkbox input "true"
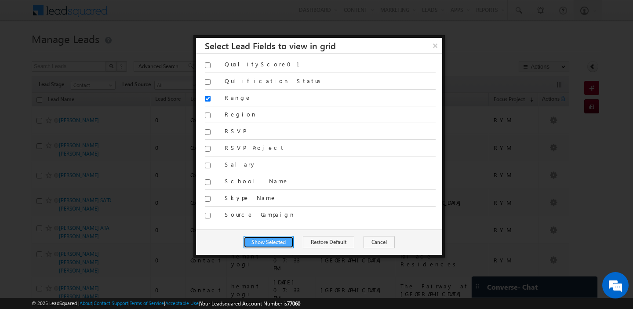
click at [281, 243] on button "Show Selected" at bounding box center [268, 242] width 50 height 12
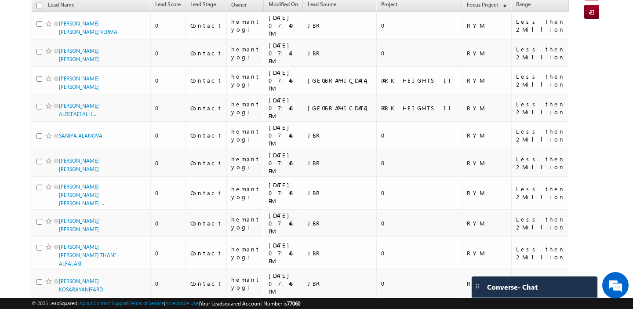
scroll to position [0, 0]
